Goal: Communication & Community: Answer question/provide support

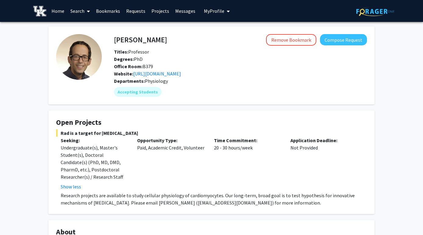
click at [178, 11] on link "Messages" at bounding box center [185, 10] width 26 height 21
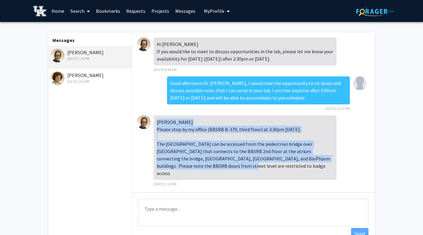
drag, startPoint x: 190, startPoint y: 167, endPoint x: 158, endPoint y: 122, distance: 55.8
click at [158, 122] on div "[PERSON_NAME] Please stop by my office (BBSRB B-379, third floor) at 3:30pm [DA…" at bounding box center [245, 148] width 183 height 65
copy div "[PERSON_NAME] Please stop by my office (BBSRB B-379, third floor) at 3:30pm [DA…"
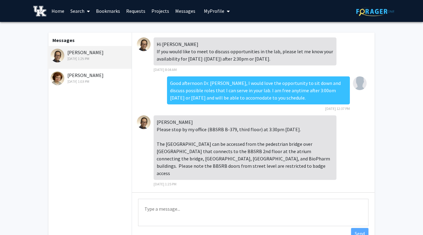
click at [163, 211] on textarea "Type a message" at bounding box center [253, 212] width 230 height 27
paste textarea "Dear [Recipient's Name], Thank you for providing the meeting details. I’m writi…"
drag, startPoint x: 161, startPoint y: 216, endPoint x: 134, endPoint y: 206, distance: 29.2
click at [134, 206] on div "Type a message Dear [Recipient's Name], Thank you for providing the meeting det…" at bounding box center [253, 214] width 243 height 42
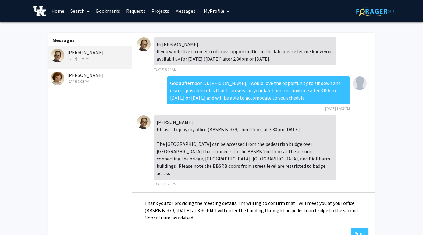
scroll to position [17, 0]
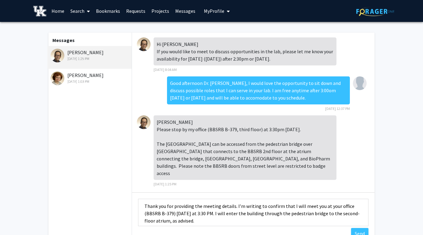
click at [333, 207] on textarea "Dear [Recipient's Name], Thank you for providing the meeting details. I’m writi…" at bounding box center [253, 212] width 230 height 27
click at [279, 207] on textarea "Dear [Recipient's Name], Thank you for providing the meeting details. I’m writi…" at bounding box center [253, 212] width 230 height 27
click at [276, 207] on textarea "Dear [Recipient's Name], Thank you for providing the meeting details. I will be…" at bounding box center [253, 212] width 230 height 27
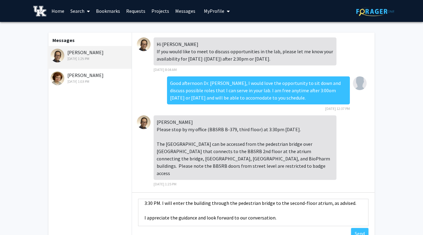
scroll to position [36, 0]
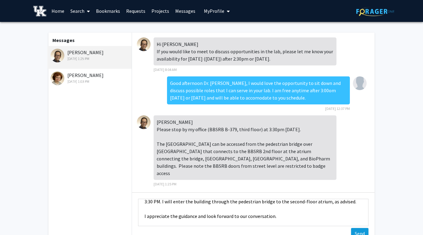
type textarea "Dear [Recipient's Name], Thank you for providing the meeting details. I will be…"
click at [363, 232] on button "Send" at bounding box center [359, 233] width 17 height 11
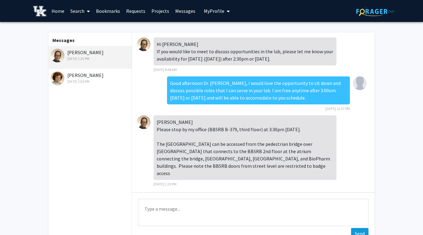
scroll to position [64, 0]
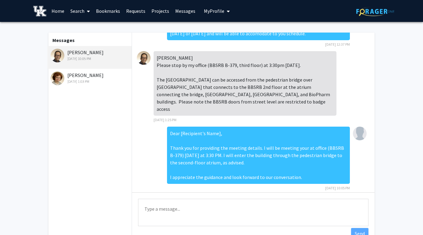
click at [212, 130] on div "Dear [Recipient's Name], Thank you for providing the meeting details. I will be…" at bounding box center [258, 155] width 183 height 57
click at [335, 173] on div "Dear [Recipient's Name], Thank you for providing the meeting details. I will be…" at bounding box center [258, 155] width 183 height 57
click at [213, 129] on div "Dear [Recipient's Name], Thank you for providing the meeting details. I will be…" at bounding box center [258, 155] width 183 height 57
click at [300, 127] on div "Dear [Recipient's Name], Thank you for providing the meeting details. I will be…" at bounding box center [258, 155] width 183 height 57
click at [363, 134] on div "Dear [Recipient's Name], Thank you for providing the meeting details. I will be…" at bounding box center [253, 161] width 233 height 68
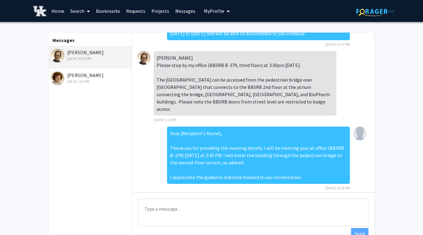
click at [354, 135] on div "Dear [Recipient's Name], Thank you for providing the meeting details. I will be…" at bounding box center [253, 161] width 233 height 68
click at [360, 129] on img at bounding box center [360, 134] width 14 height 14
click at [233, 224] on textarea "Type a message" at bounding box center [253, 212] width 230 height 27
click at [217, 127] on div "Dear [Recipient's Name], Thank you for providing the meeting details. I will be…" at bounding box center [258, 155] width 183 height 57
drag, startPoint x: 220, startPoint y: 126, endPoint x: 204, endPoint y: 126, distance: 15.5
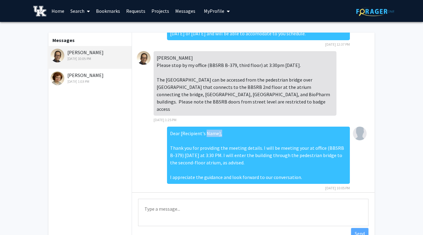
click at [204, 127] on div "Dear [Recipient's Name], Thank you for providing the meeting details. I will be…" at bounding box center [258, 155] width 183 height 57
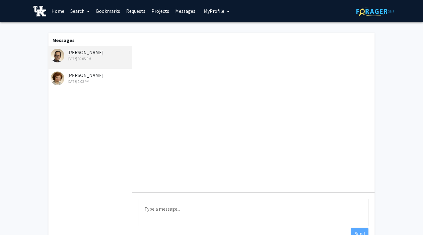
scroll to position [64, 0]
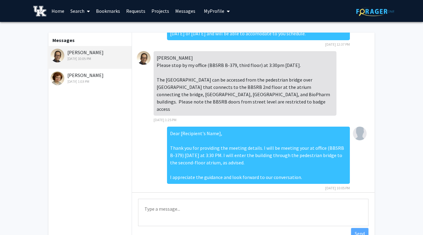
click at [99, 72] on div "[PERSON_NAME] [DATE] 1:03 PM" at bounding box center [91, 78] width 80 height 13
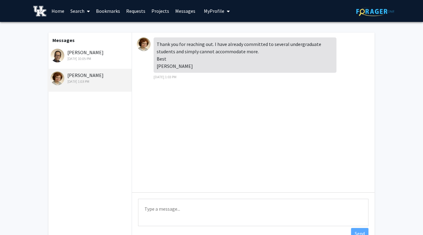
click at [116, 55] on div "[PERSON_NAME] [DATE] 10:05 PM" at bounding box center [91, 55] width 80 height 13
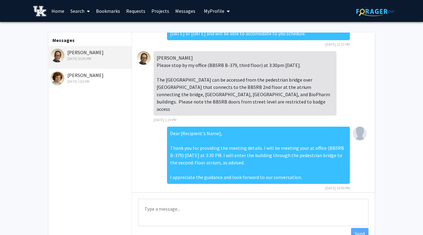
click at [304, 131] on div "Dear [Recipient's Name], Thank you for providing the meeting details. I will be…" at bounding box center [258, 155] width 183 height 57
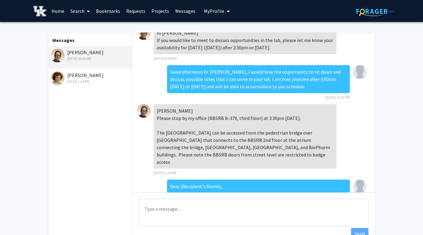
scroll to position [0, 0]
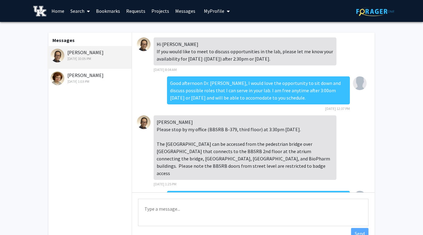
click at [224, 12] on span "My profile dropdown to access profile and logout" at bounding box center [226, 11] width 5 height 21
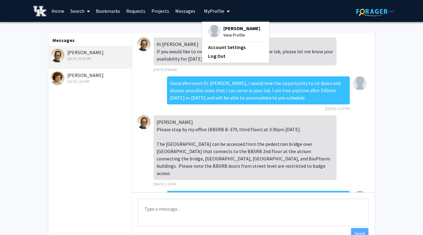
click at [233, 38] on span "View Profile" at bounding box center [241, 35] width 37 height 7
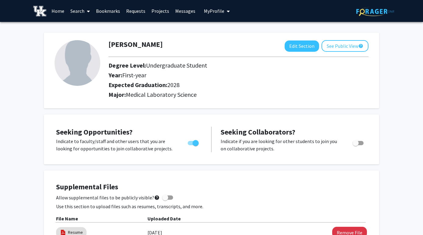
click at [174, 10] on link "Messages" at bounding box center [185, 10] width 26 height 21
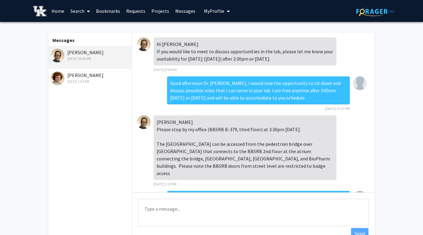
scroll to position [64, 0]
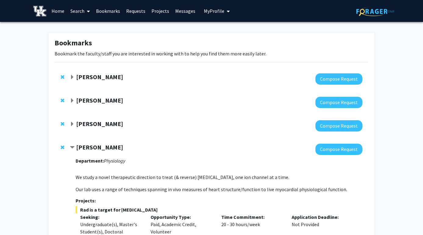
scroll to position [127, 0]
